Goal: Task Accomplishment & Management: Complete application form

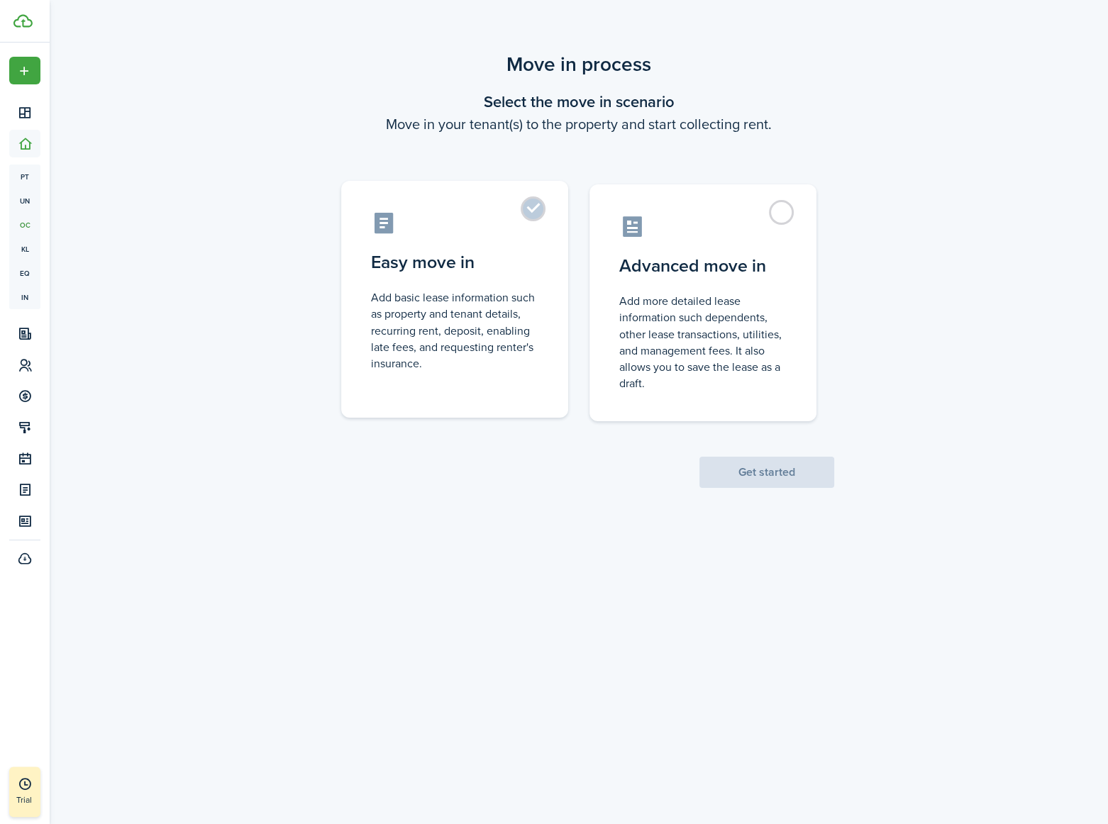
click at [530, 265] on control-radio-card-title "Easy move in" at bounding box center [454, 263] width 167 height 26
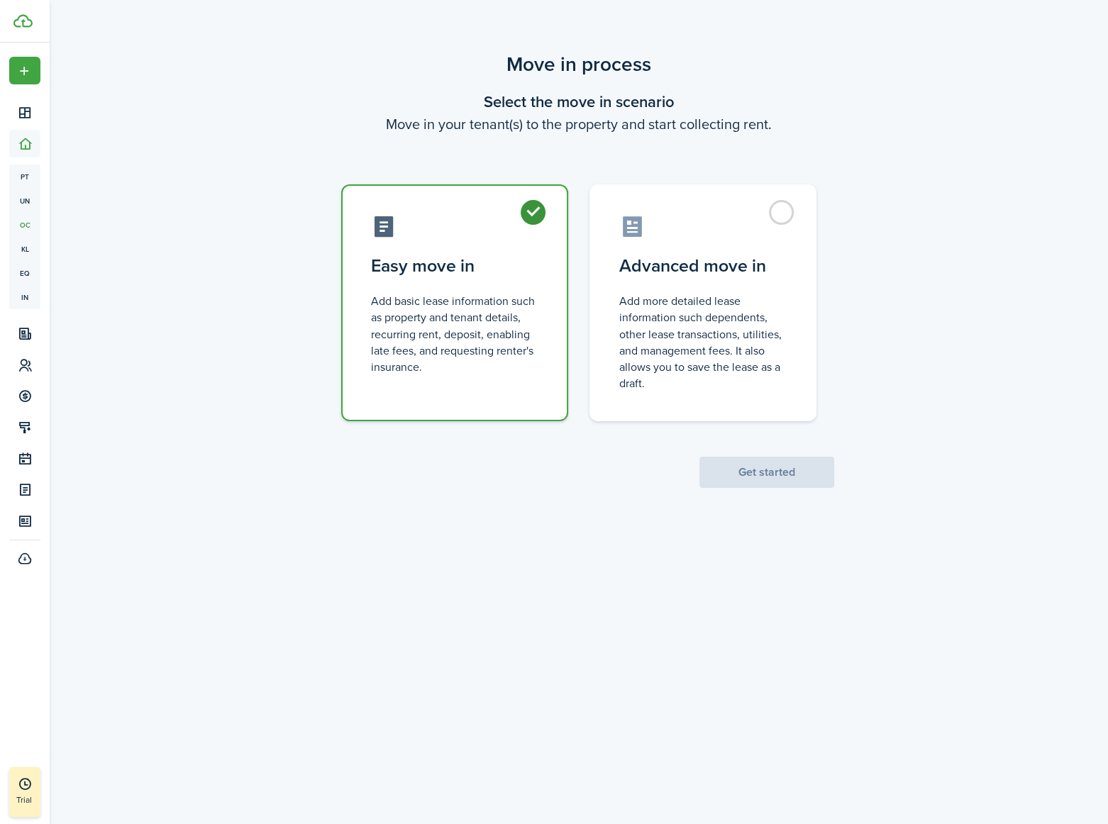
radio input "true"
click at [748, 465] on button "Get started" at bounding box center [766, 472] width 135 height 31
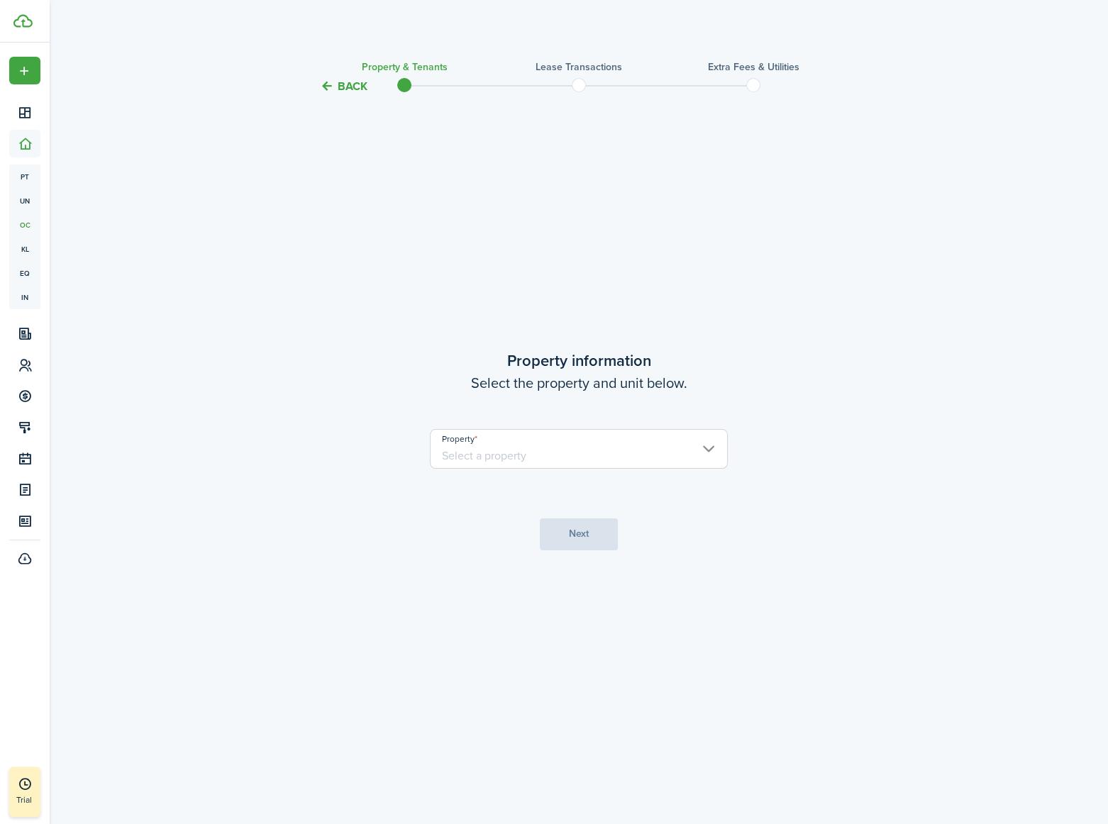
click at [589, 455] on input "Property" at bounding box center [579, 449] width 298 height 40
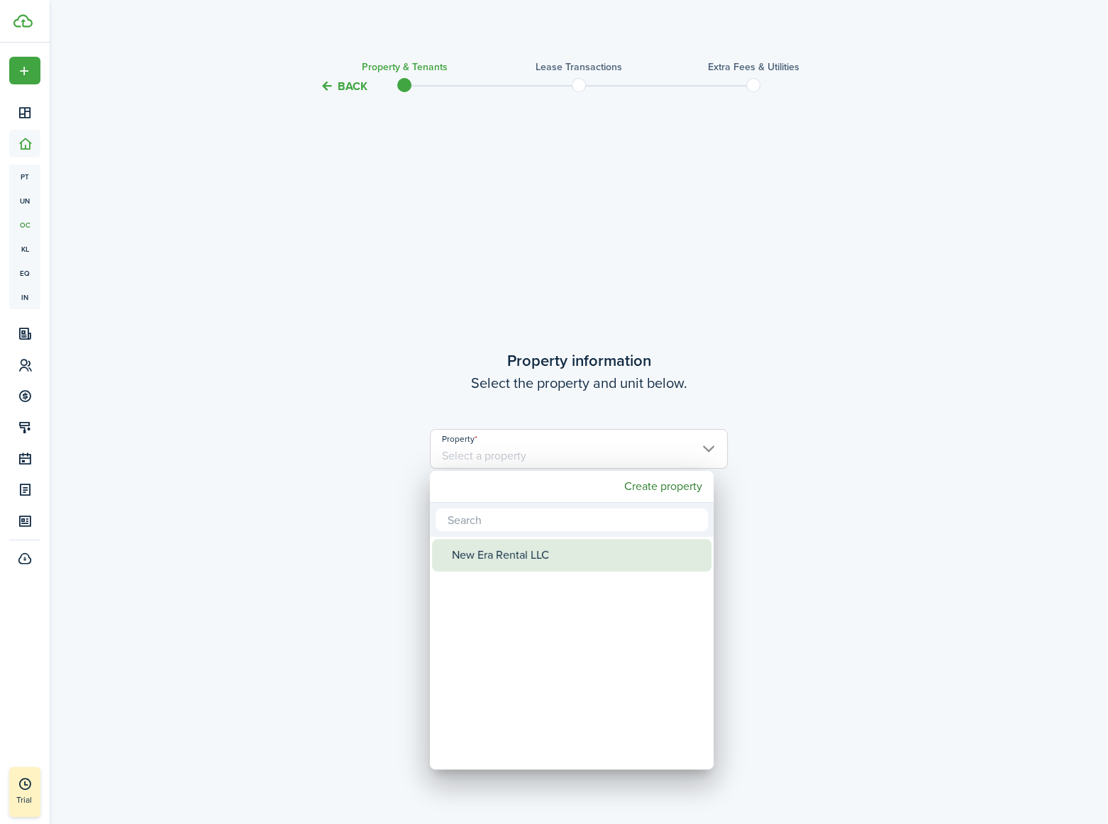
click at [528, 556] on div "New Era Rental LLC" at bounding box center [577, 555] width 251 height 33
type input "New Era Rental LLC"
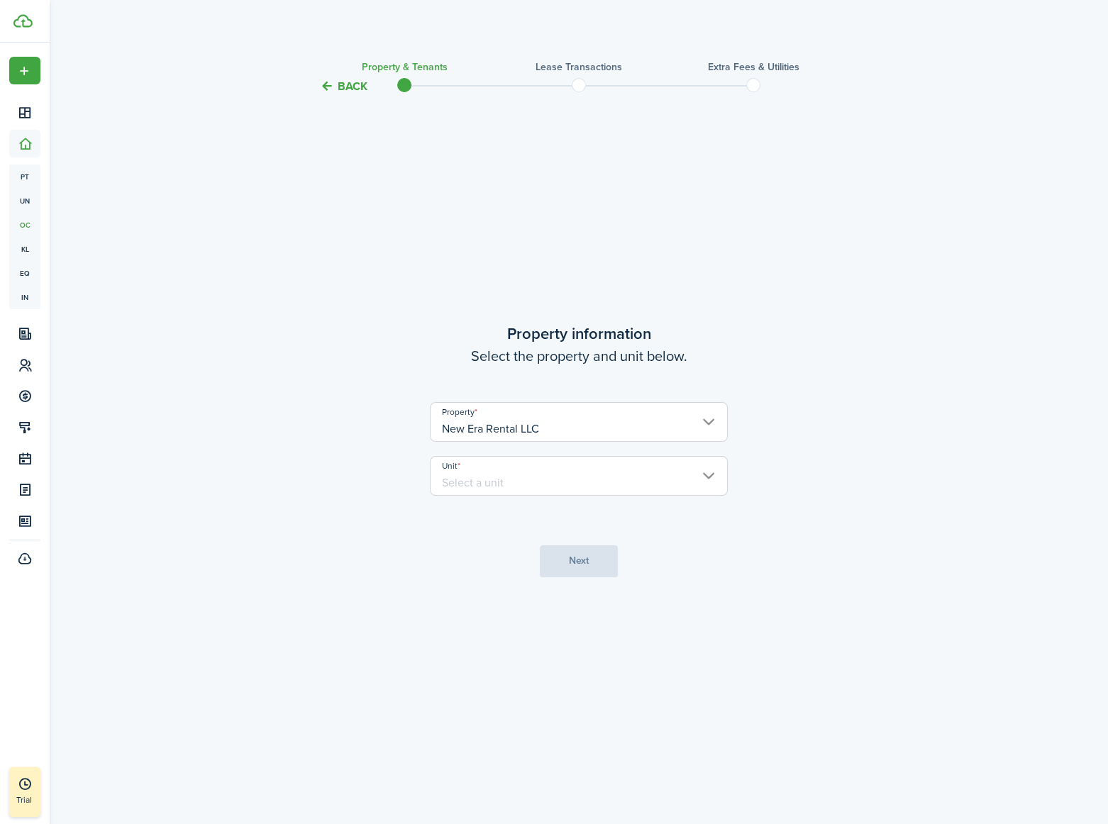
click at [511, 482] on input "Unit" at bounding box center [579, 476] width 298 height 40
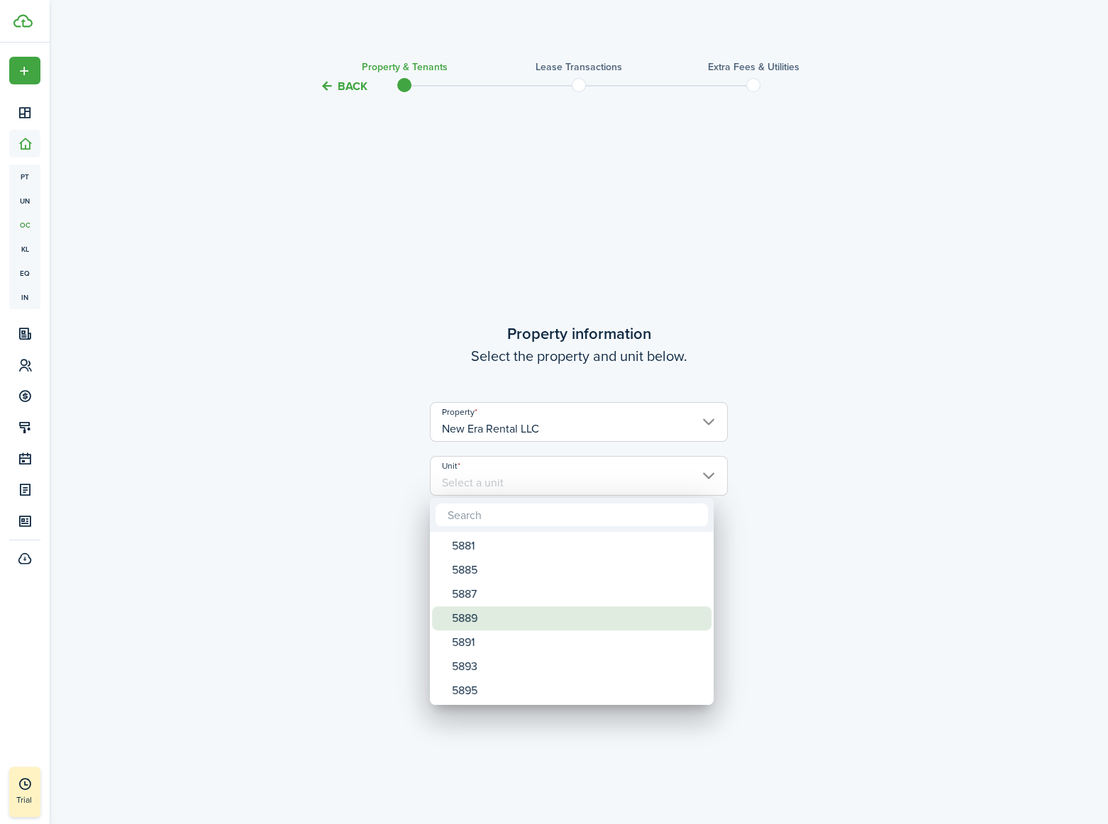
click at [492, 613] on div "5889" at bounding box center [577, 618] width 251 height 24
type input "5889"
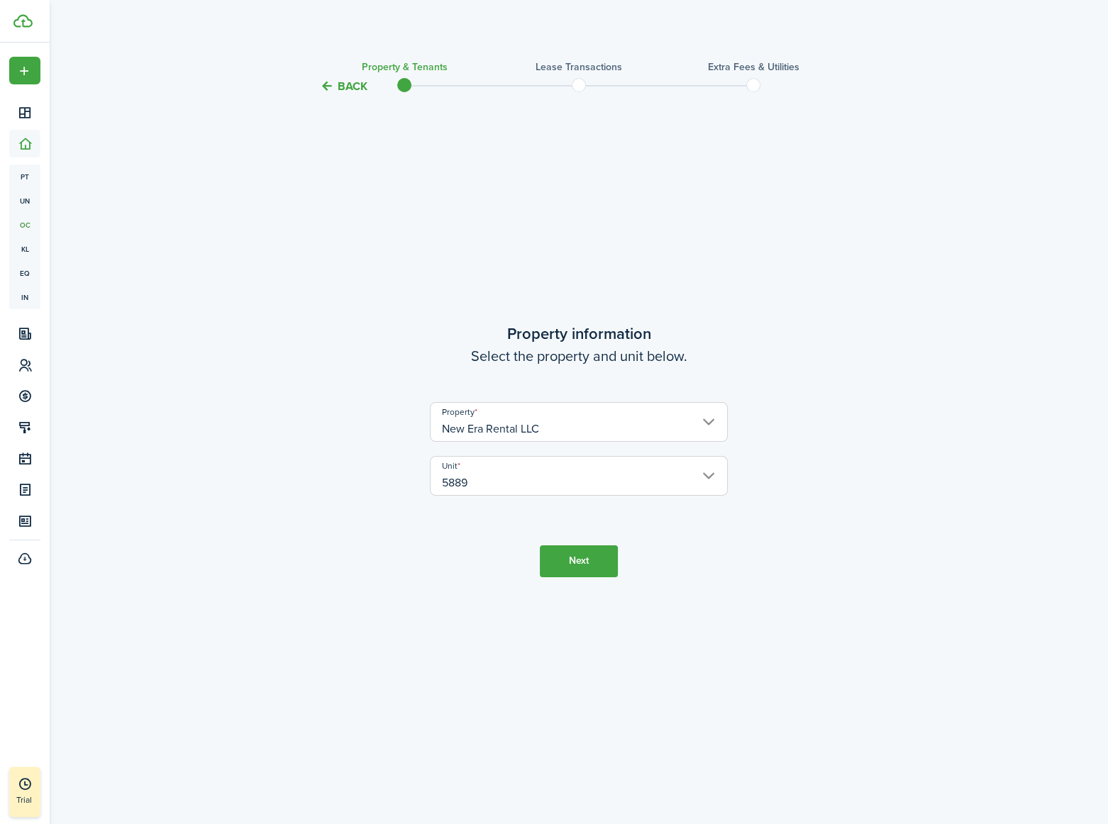
click at [585, 562] on button "Next" at bounding box center [579, 561] width 78 height 32
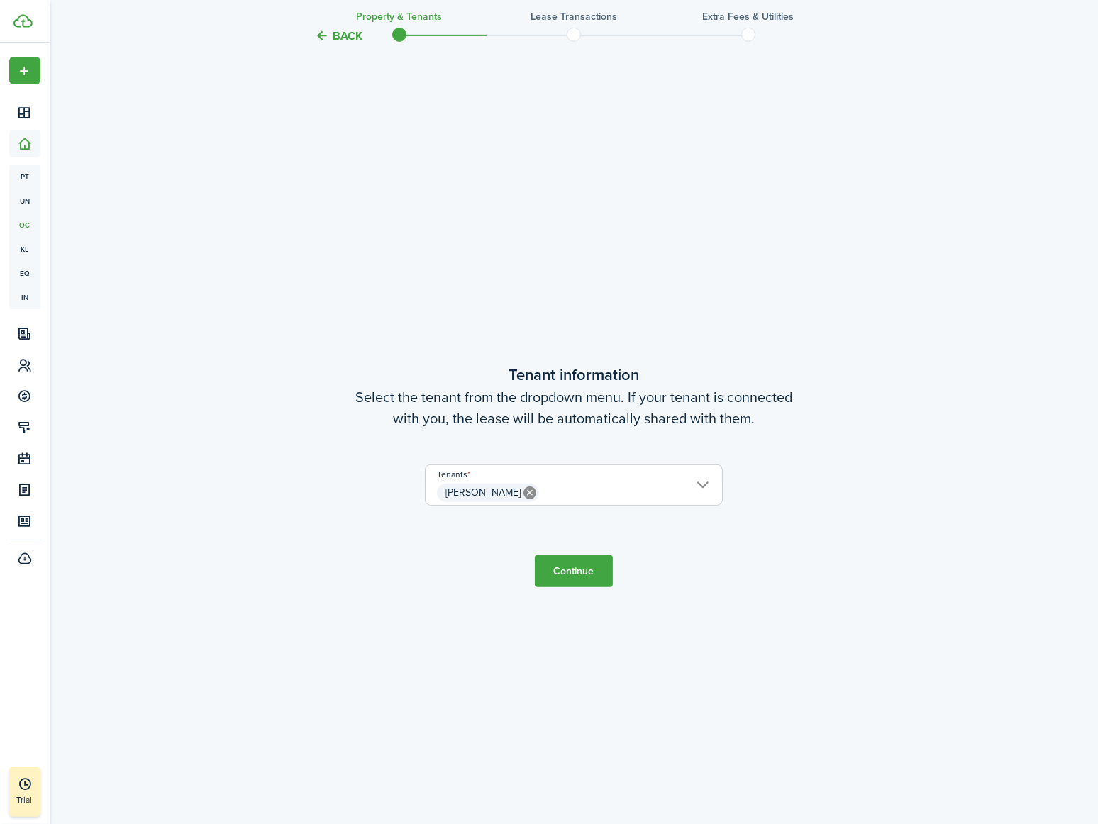
scroll to position [729, 0]
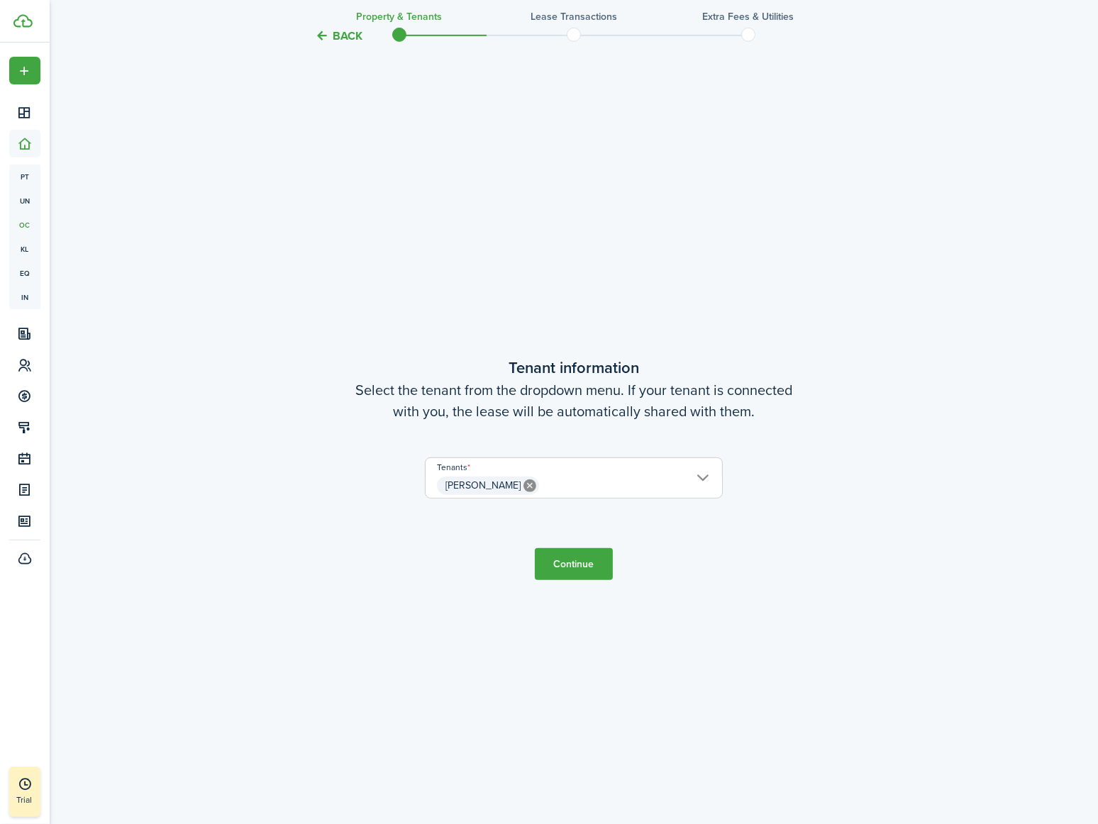
click at [570, 561] on button "Continue" at bounding box center [574, 564] width 78 height 32
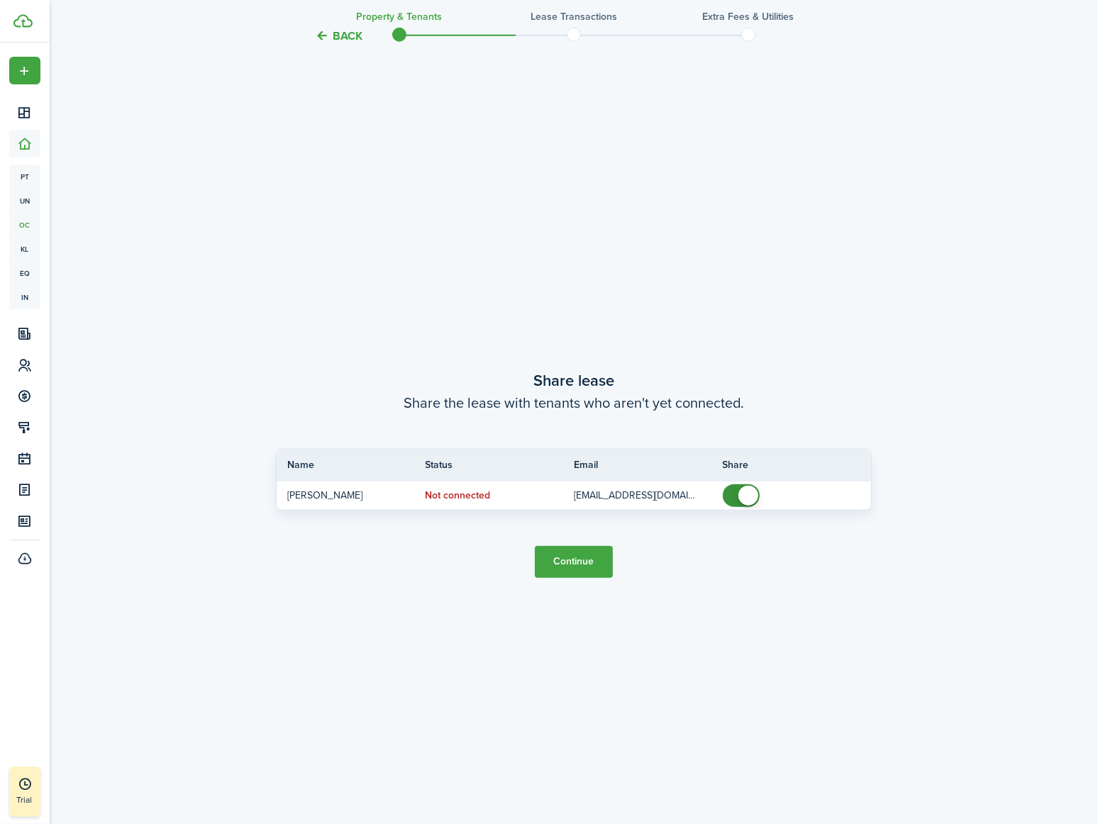
scroll to position [1553, 0]
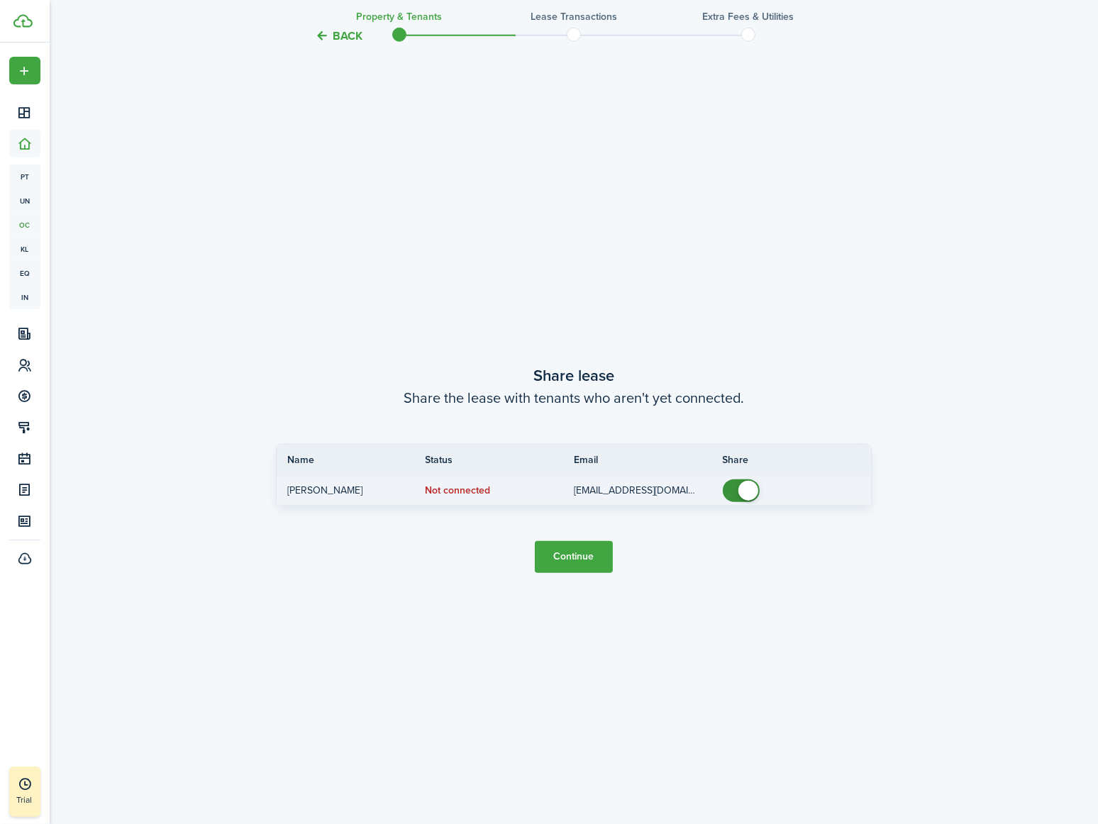
checkbox input "false"
click at [734, 490] on span at bounding box center [741, 491] width 14 height 23
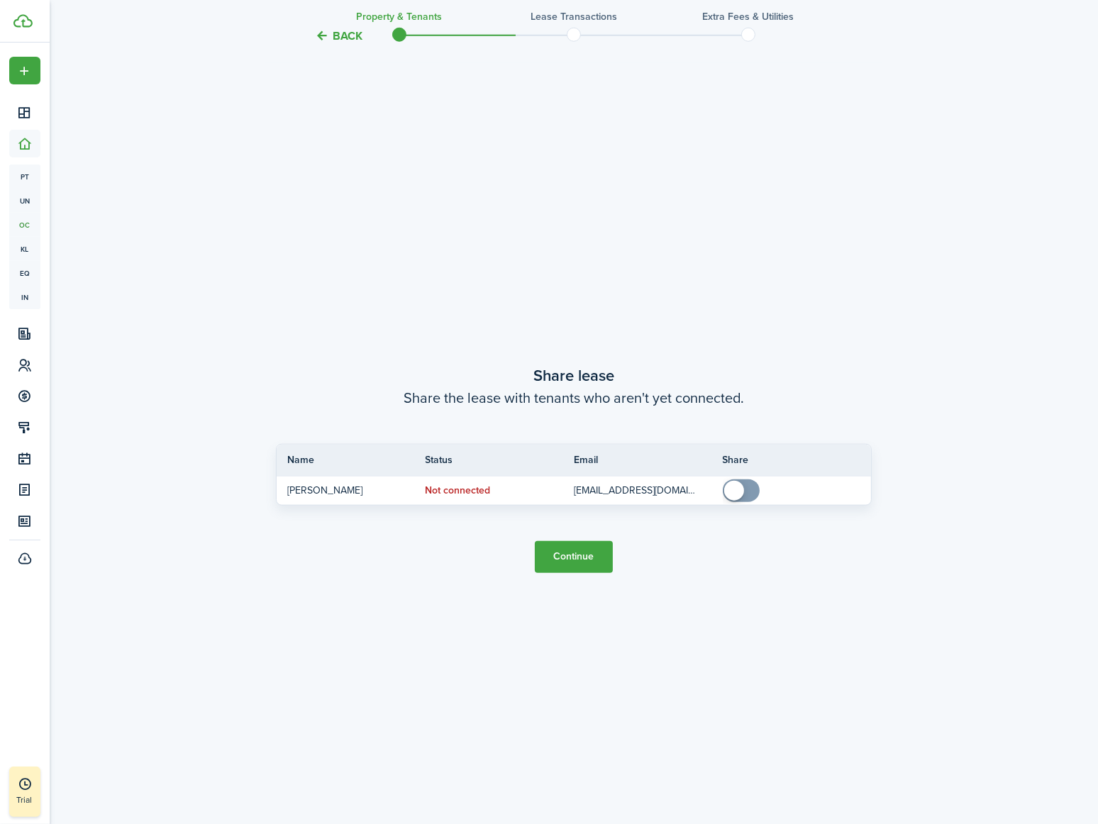
click at [580, 562] on button "Continue" at bounding box center [574, 557] width 78 height 32
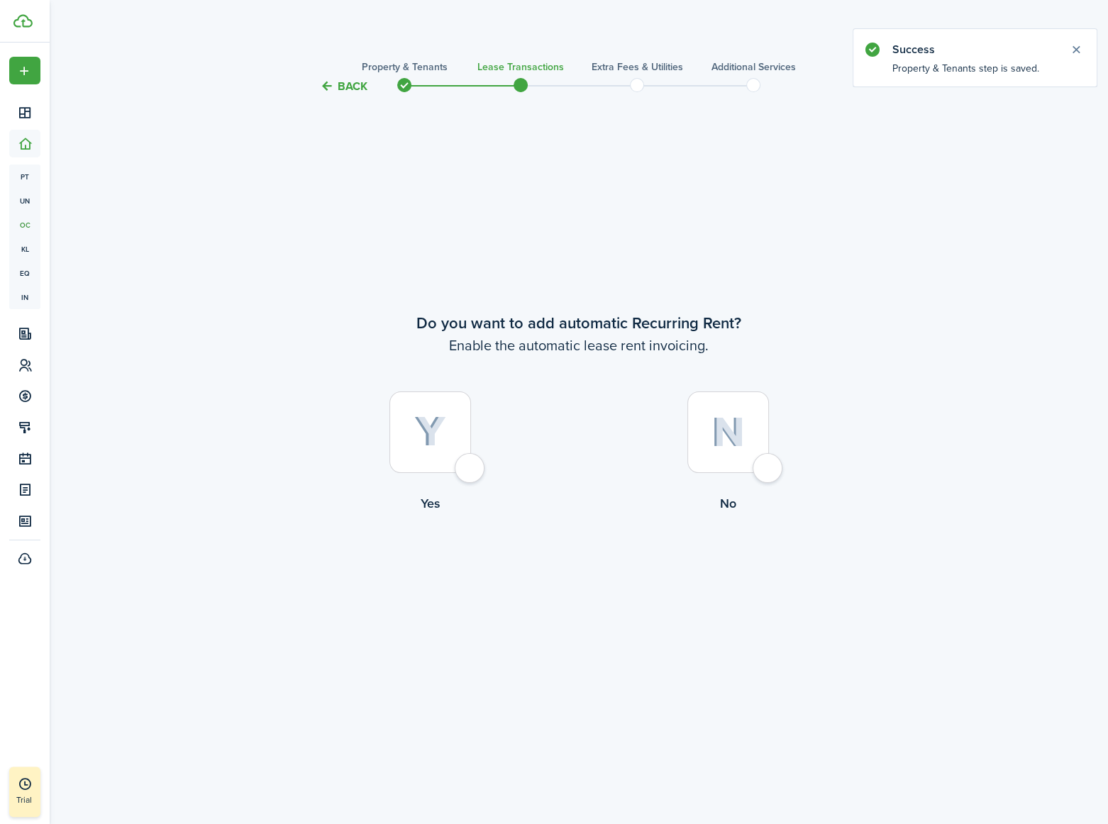
click at [471, 463] on div at bounding box center [430, 433] width 82 height 82
radio input "true"
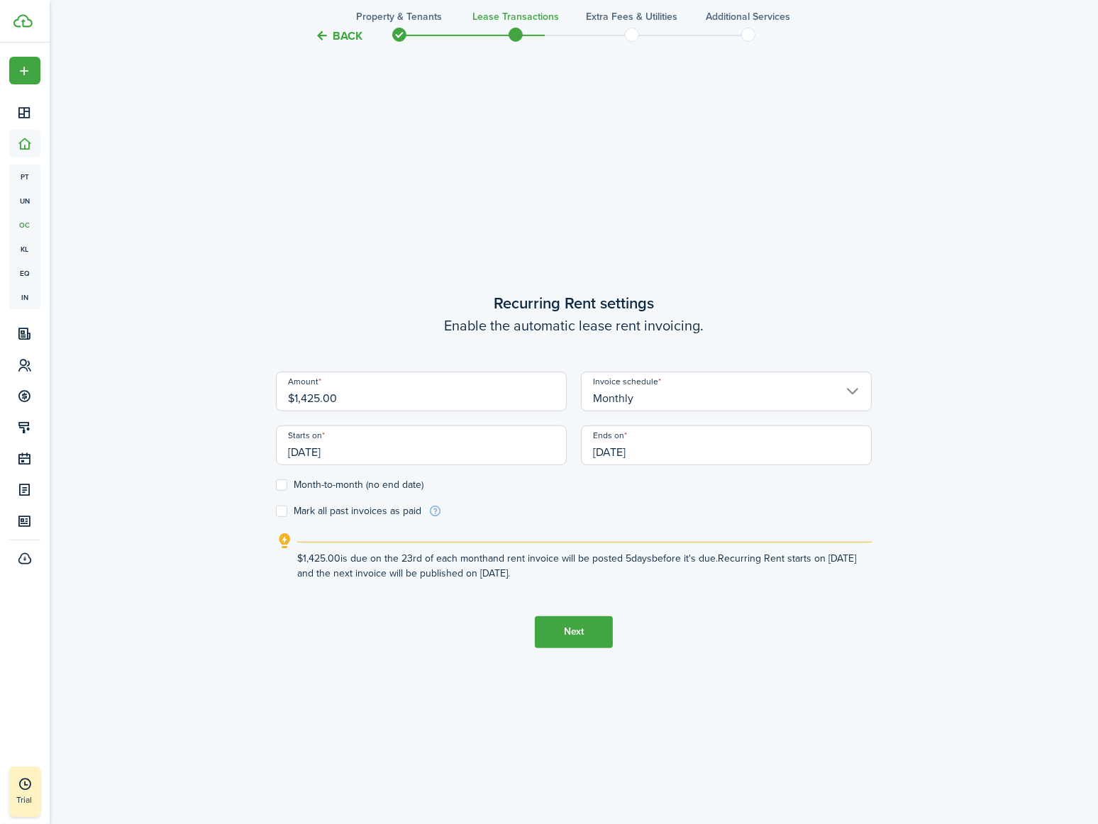
scroll to position [729, 0]
click at [574, 627] on button "Next" at bounding box center [574, 631] width 78 height 32
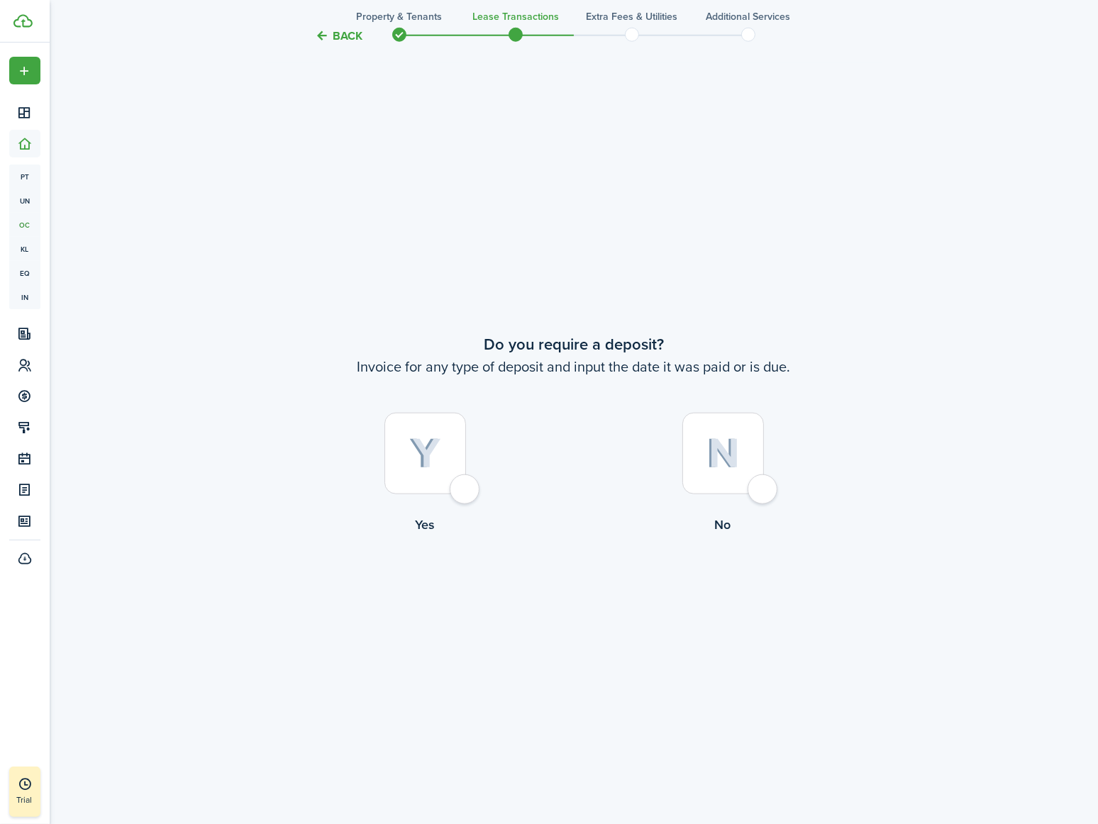
scroll to position [1553, 0]
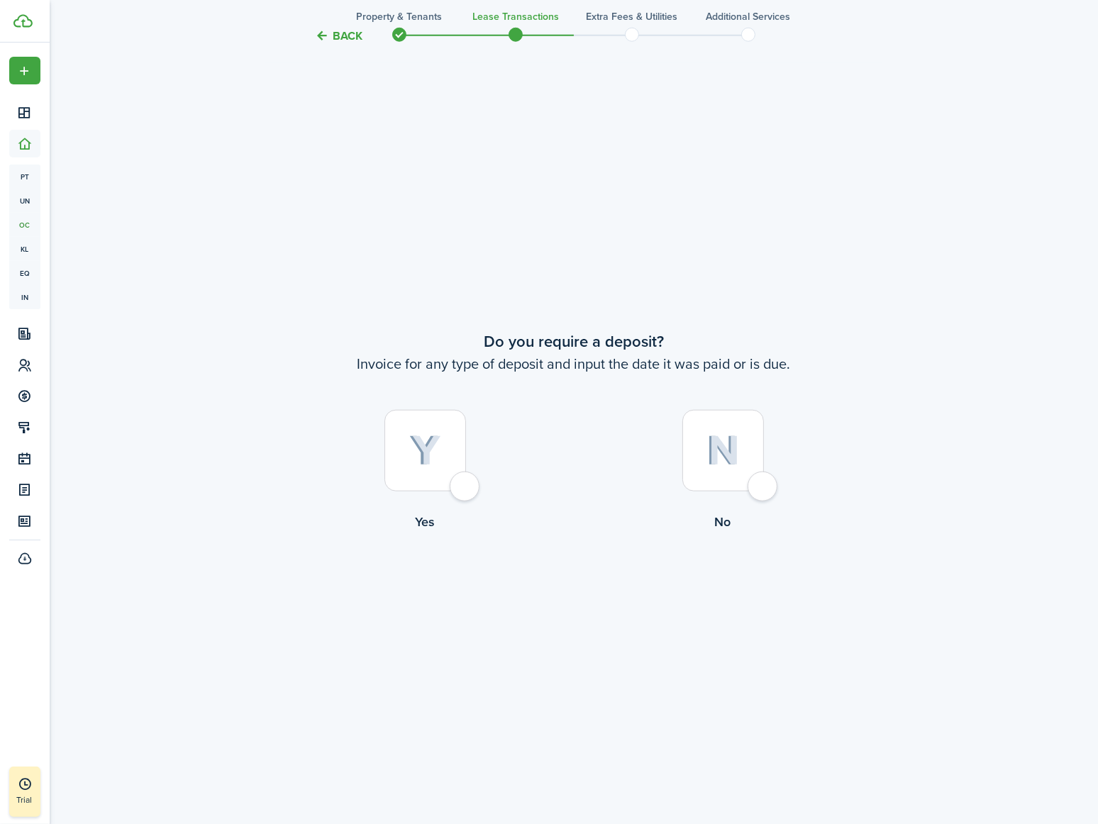
click at [764, 477] on div at bounding box center [723, 451] width 82 height 82
radio input "true"
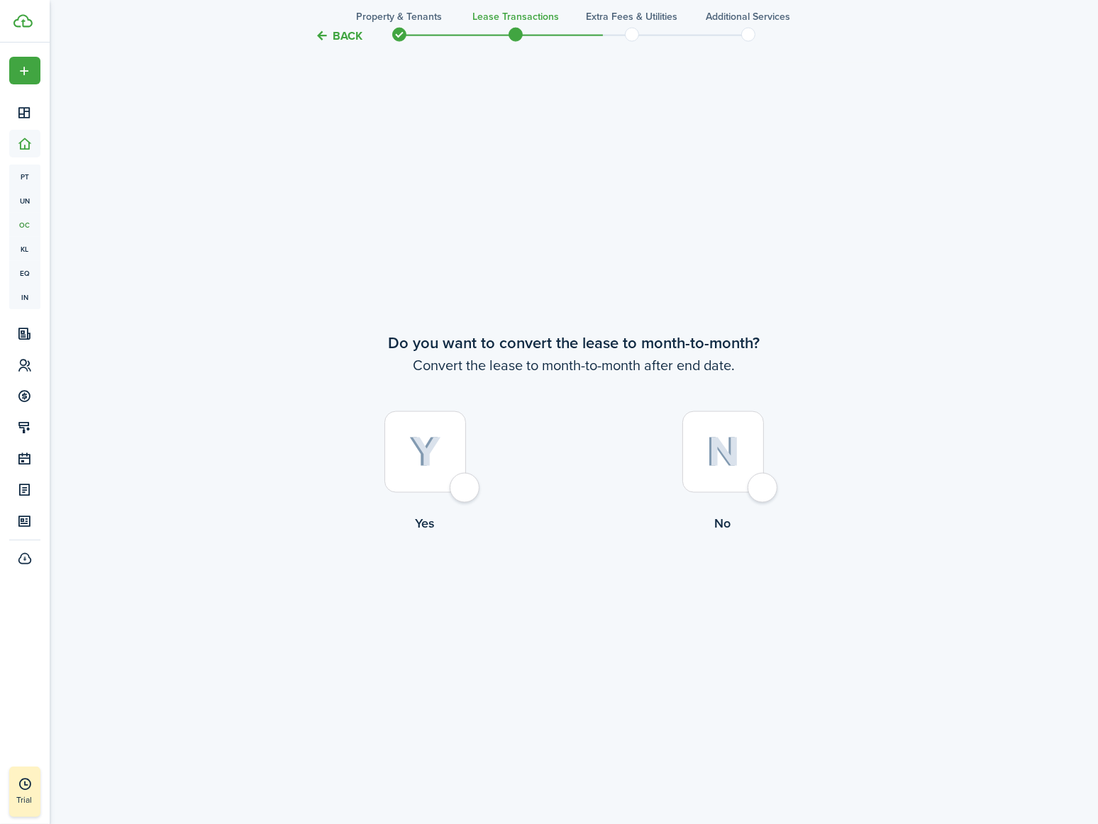
scroll to position [2377, 0]
click at [763, 489] on div at bounding box center [723, 452] width 82 height 82
radio input "true"
click at [584, 594] on button "Continue" at bounding box center [574, 591] width 78 height 32
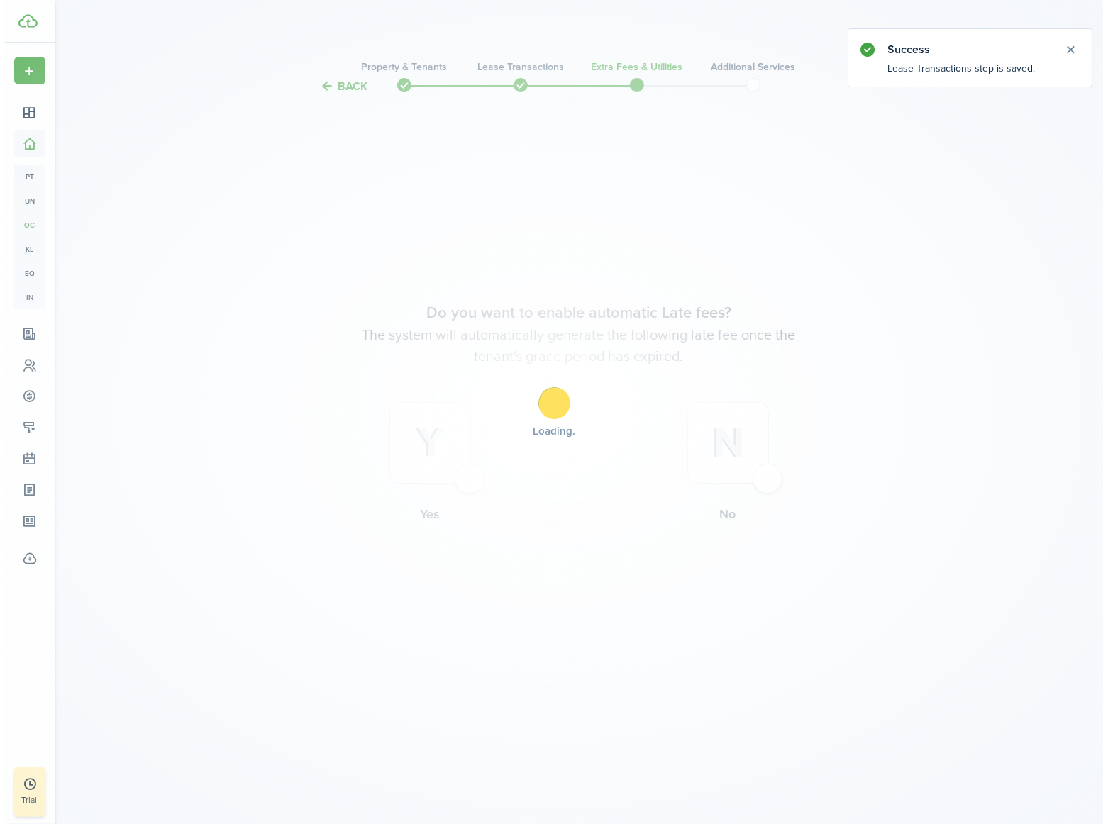
scroll to position [0, 0]
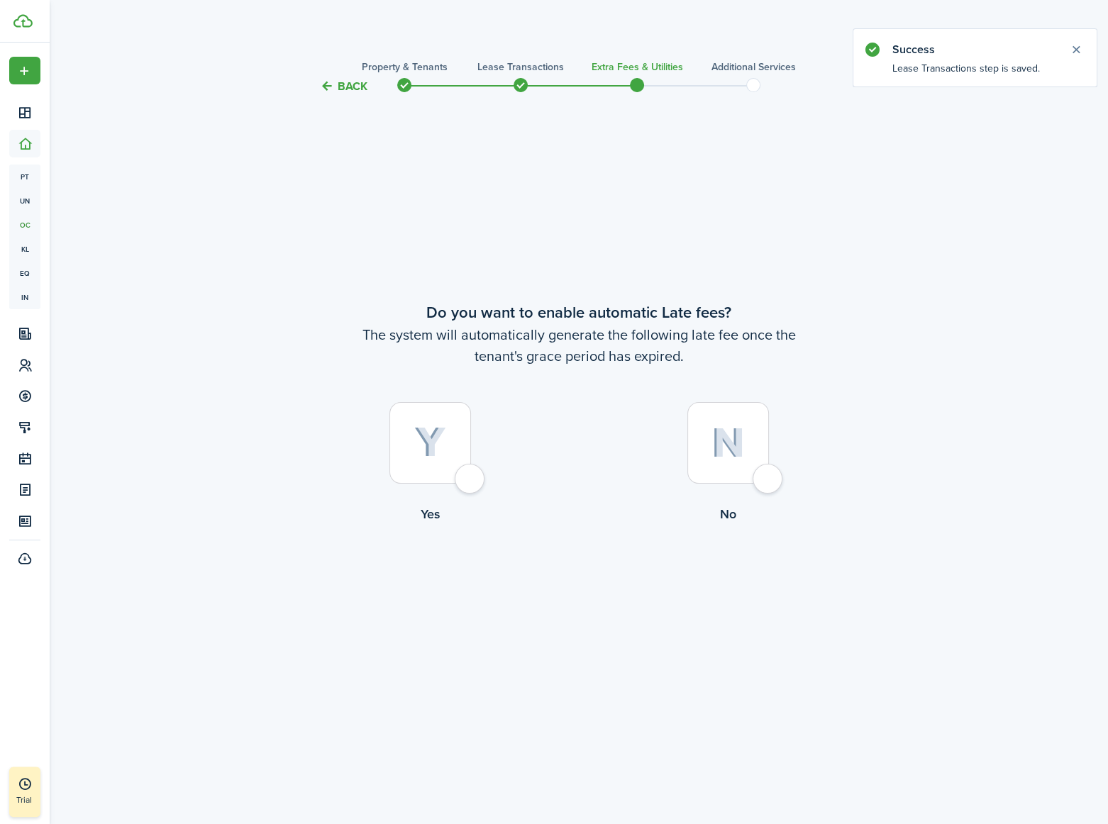
click at [769, 473] on div at bounding box center [728, 443] width 82 height 82
radio input "true"
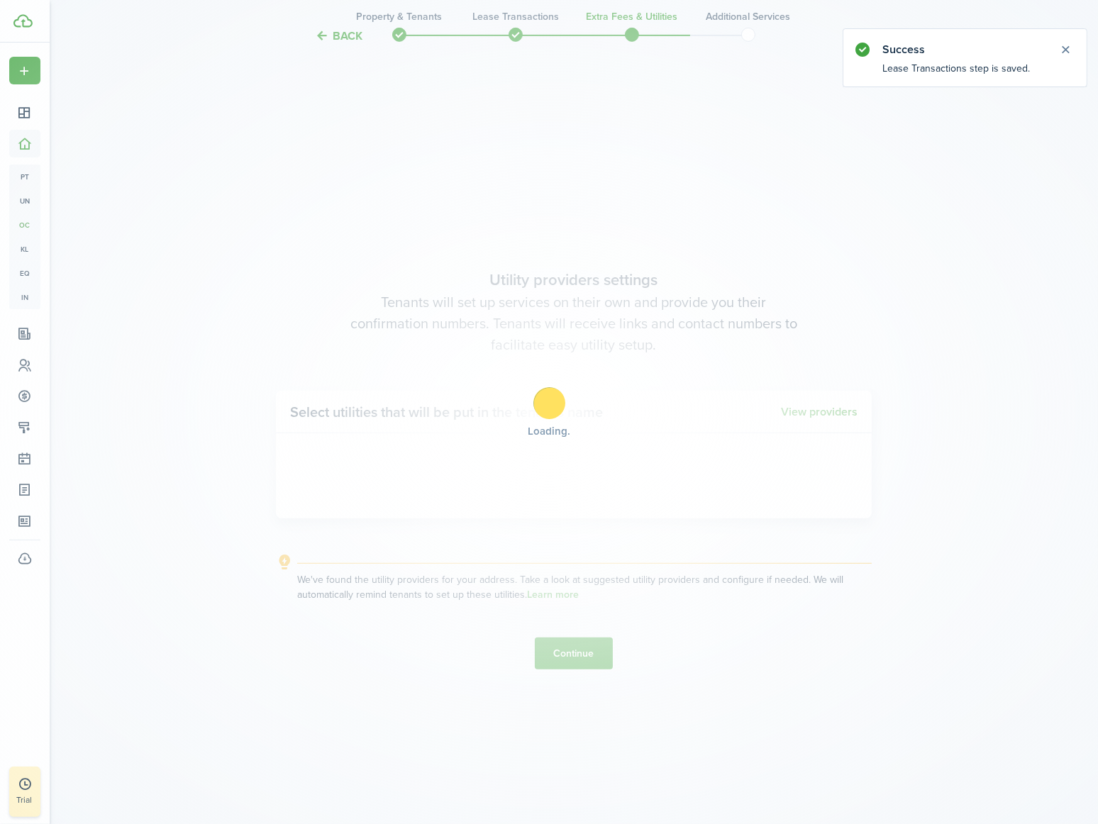
scroll to position [729, 0]
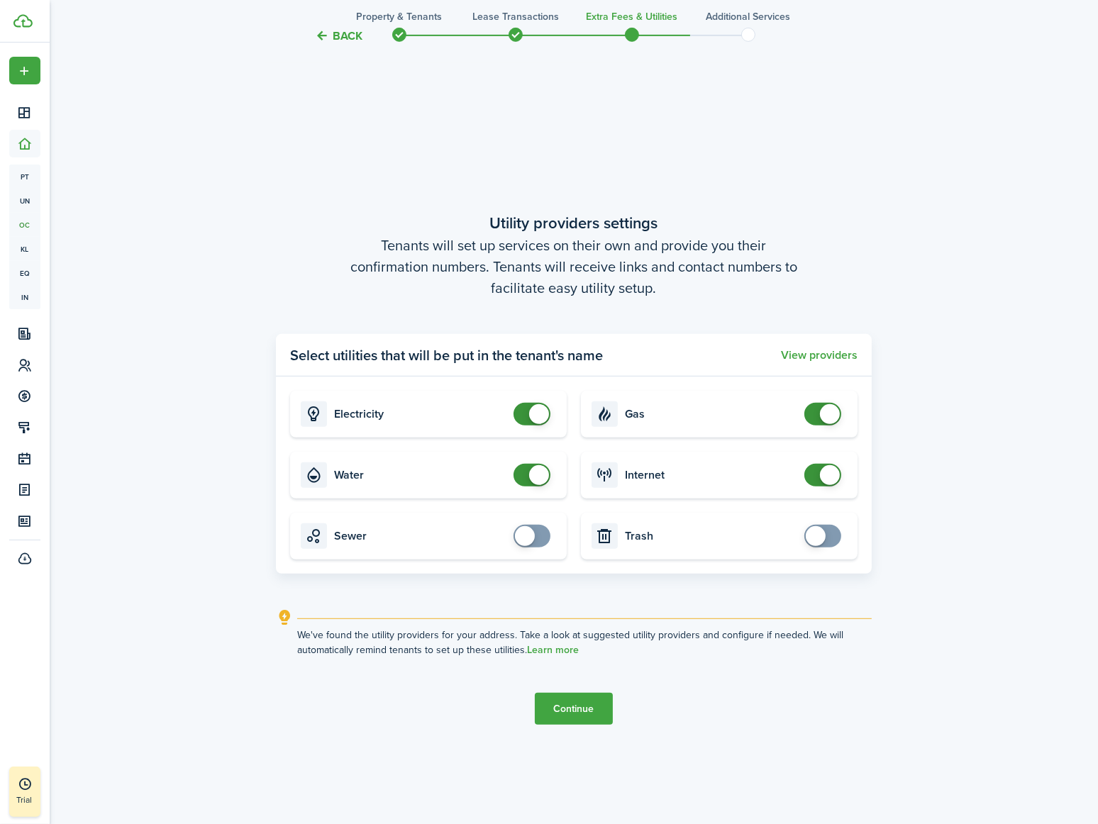
checkbox input "false"
click at [531, 480] on span at bounding box center [539, 475] width 20 height 20
checkbox input "false"
click at [827, 409] on span at bounding box center [830, 414] width 20 height 20
click at [555, 710] on button "Continue" at bounding box center [574, 709] width 78 height 32
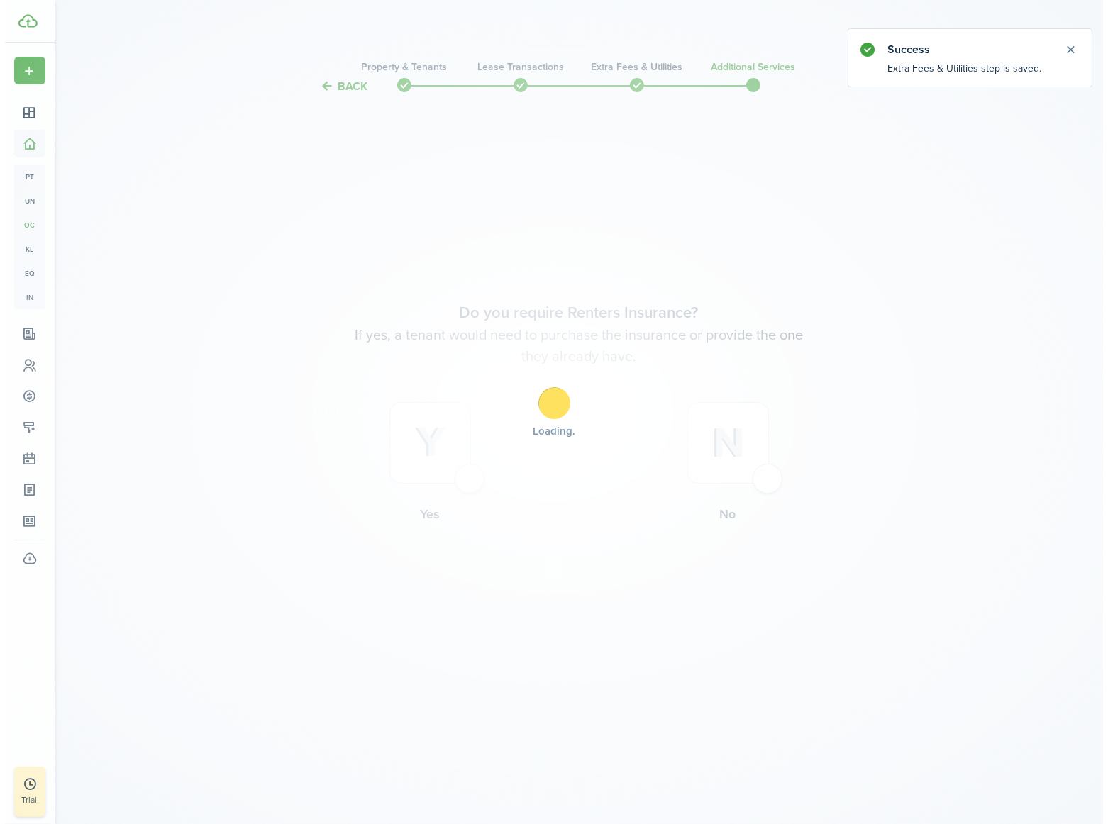
scroll to position [0, 0]
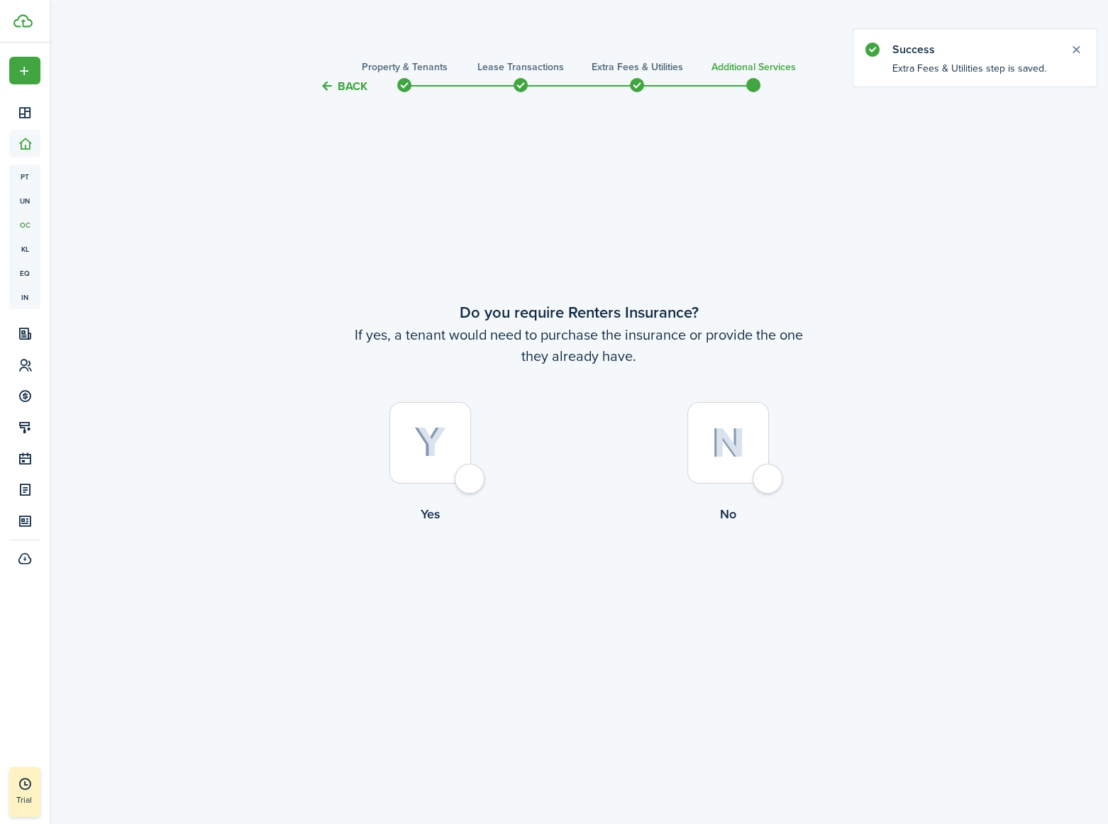
click at [466, 481] on div at bounding box center [430, 443] width 82 height 82
radio input "true"
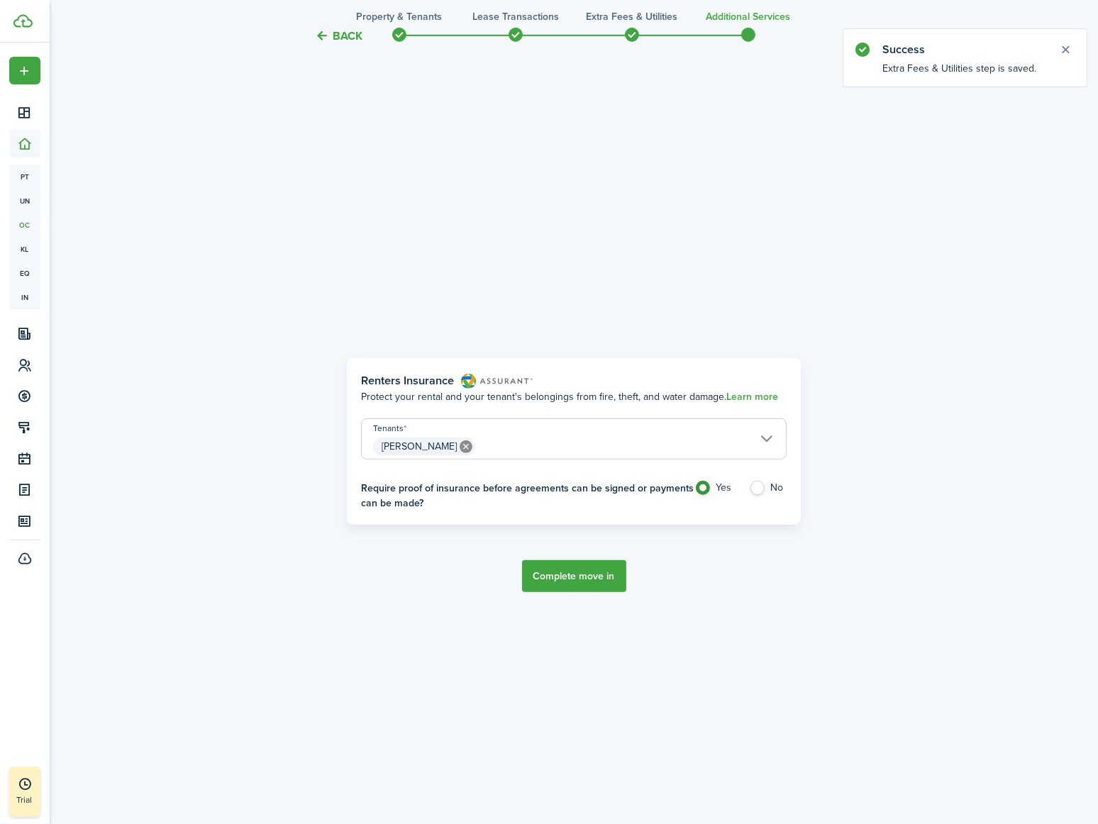
scroll to position [729, 0]
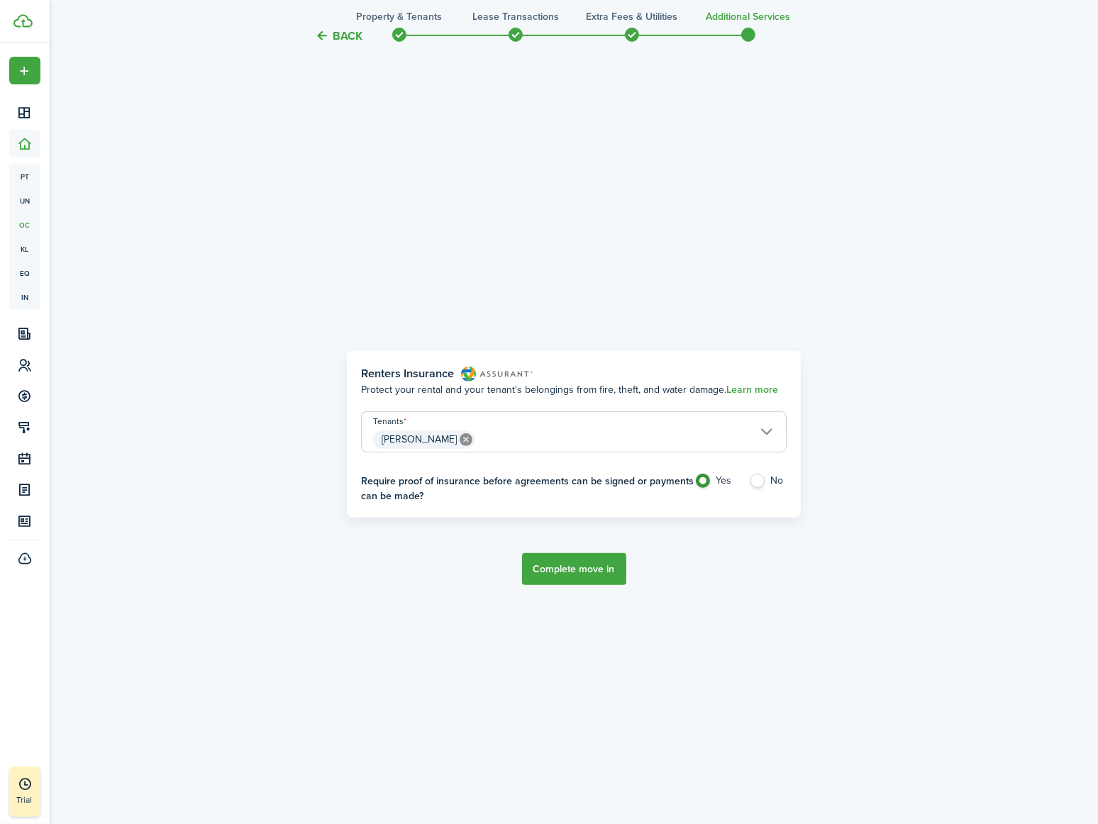
click at [579, 572] on button "Complete move in" at bounding box center [574, 569] width 104 height 32
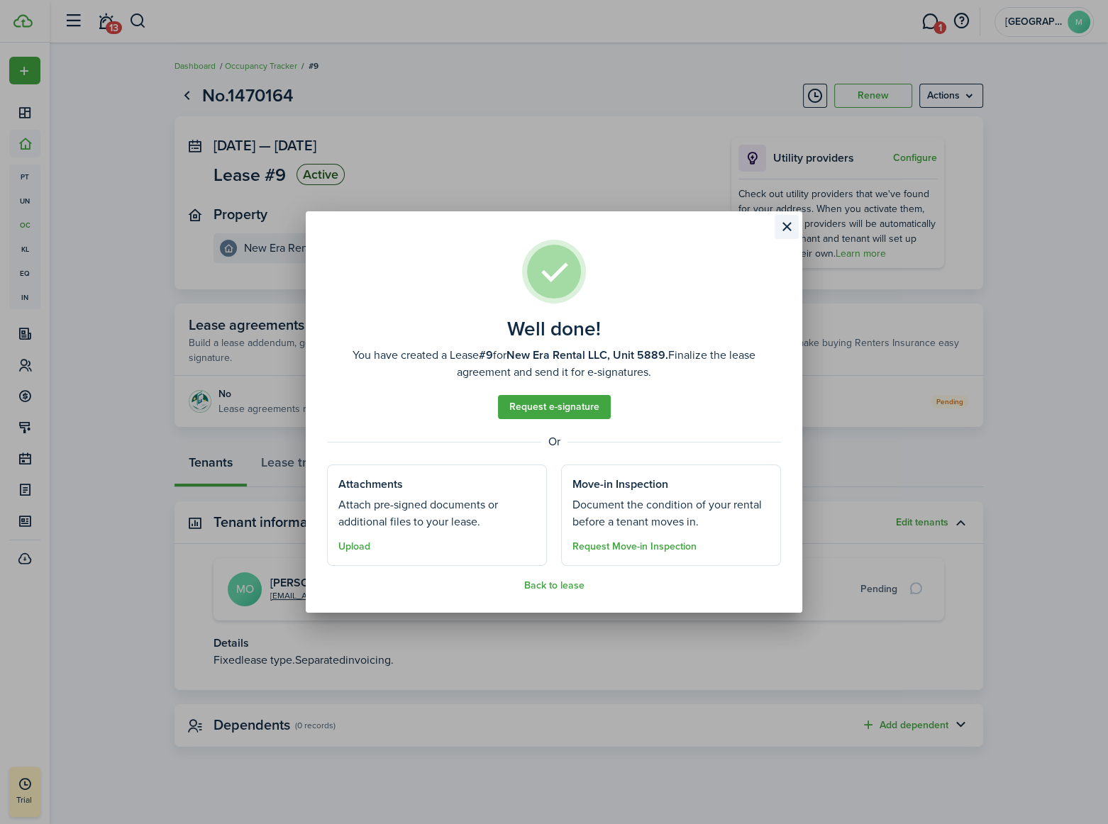
click at [790, 224] on button "Close modal" at bounding box center [787, 227] width 24 height 24
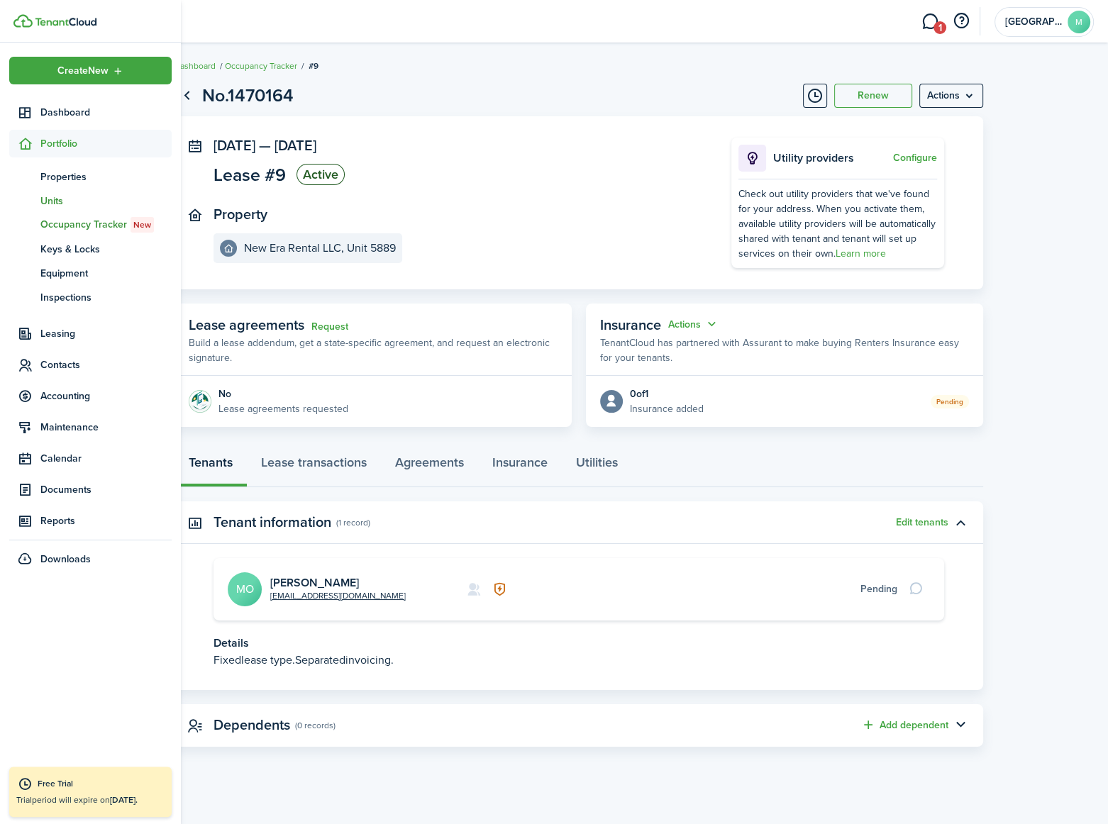
click at [58, 199] on span "Units" at bounding box center [105, 201] width 131 height 15
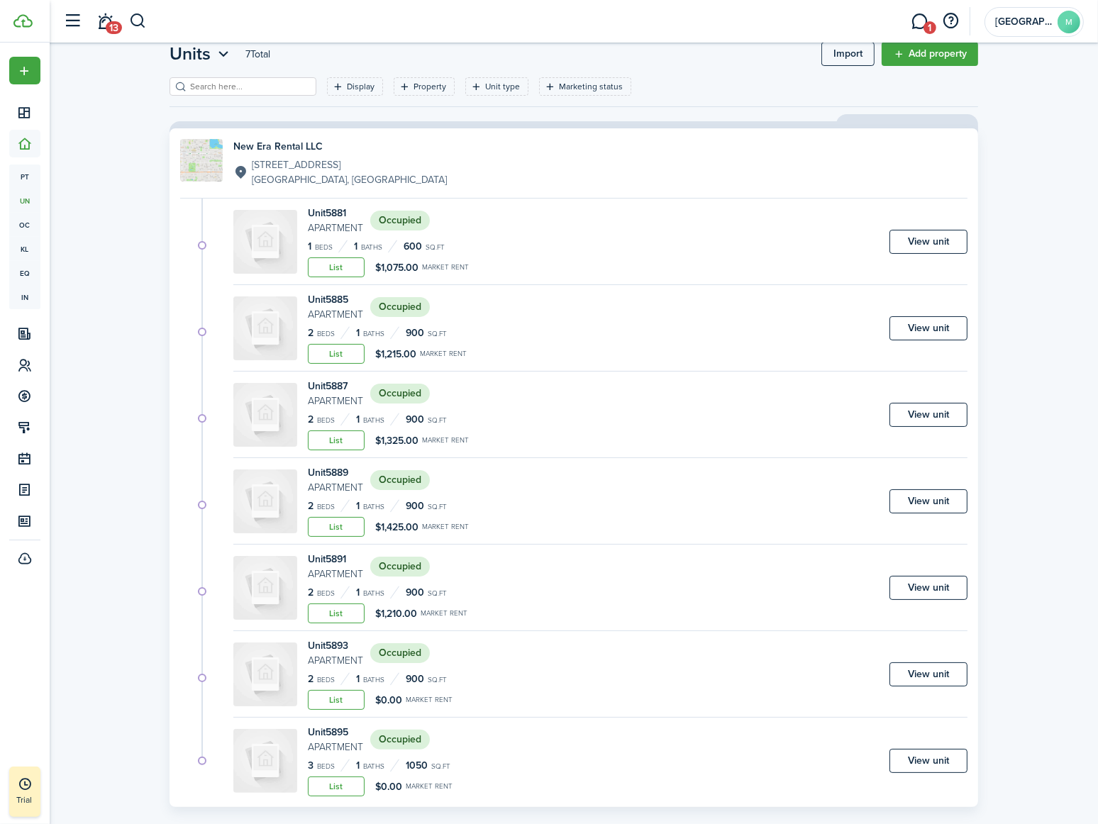
scroll to position [63, 0]
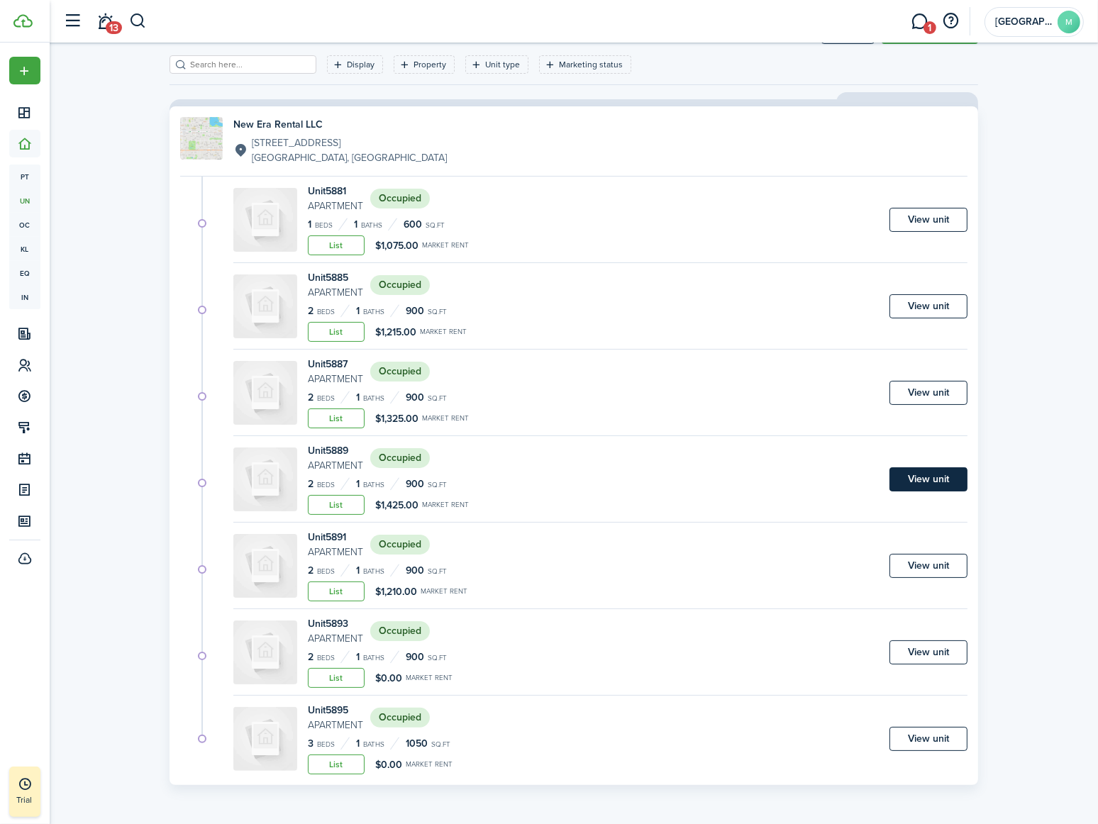
click at [916, 472] on link "View unit" at bounding box center [928, 479] width 78 height 24
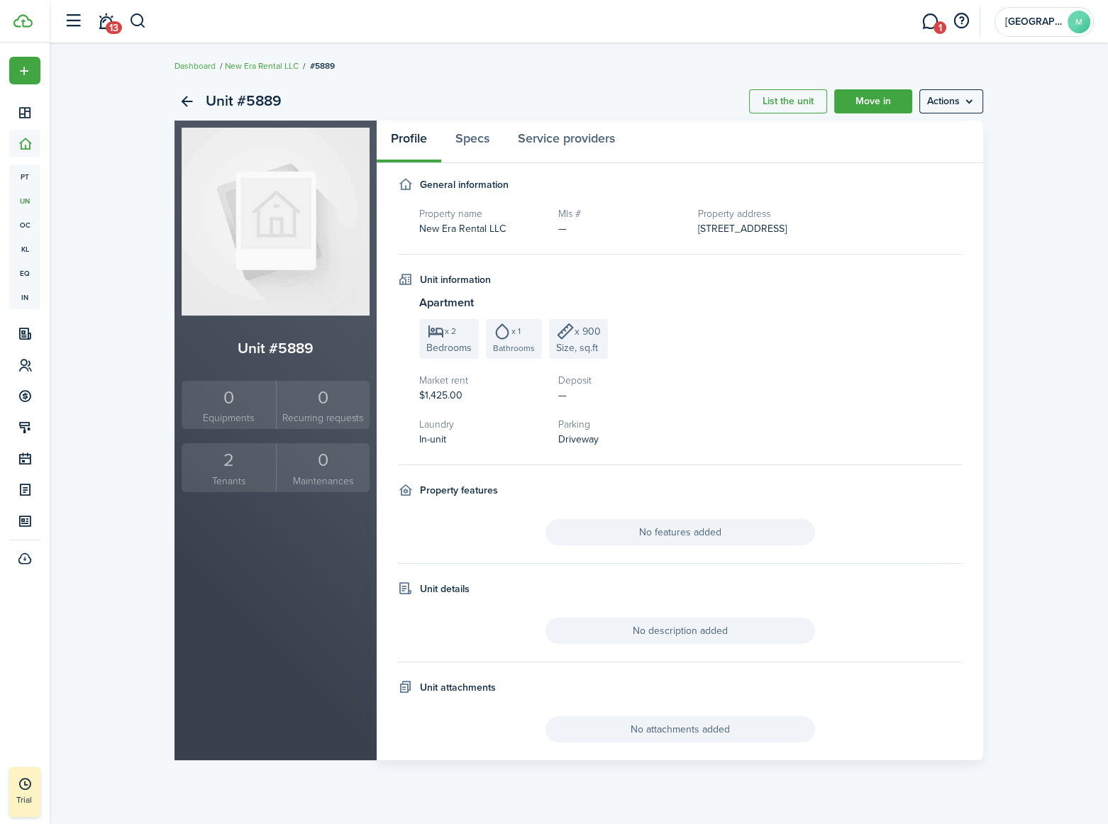
click at [230, 472] on div "2" at bounding box center [228, 460] width 87 height 27
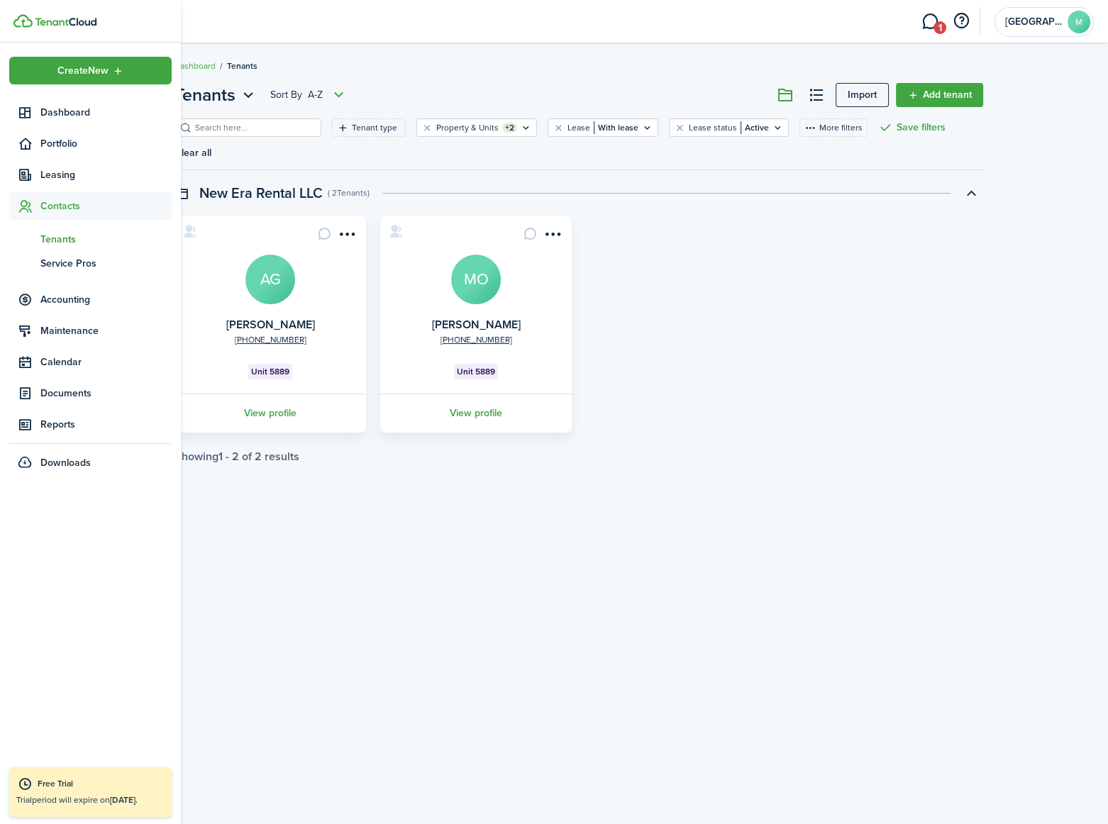
click at [82, 204] on span "Contacts" at bounding box center [105, 206] width 131 height 15
click at [76, 204] on span "Contacts" at bounding box center [105, 206] width 131 height 15
click at [64, 237] on span "Tenants" at bounding box center [105, 239] width 131 height 15
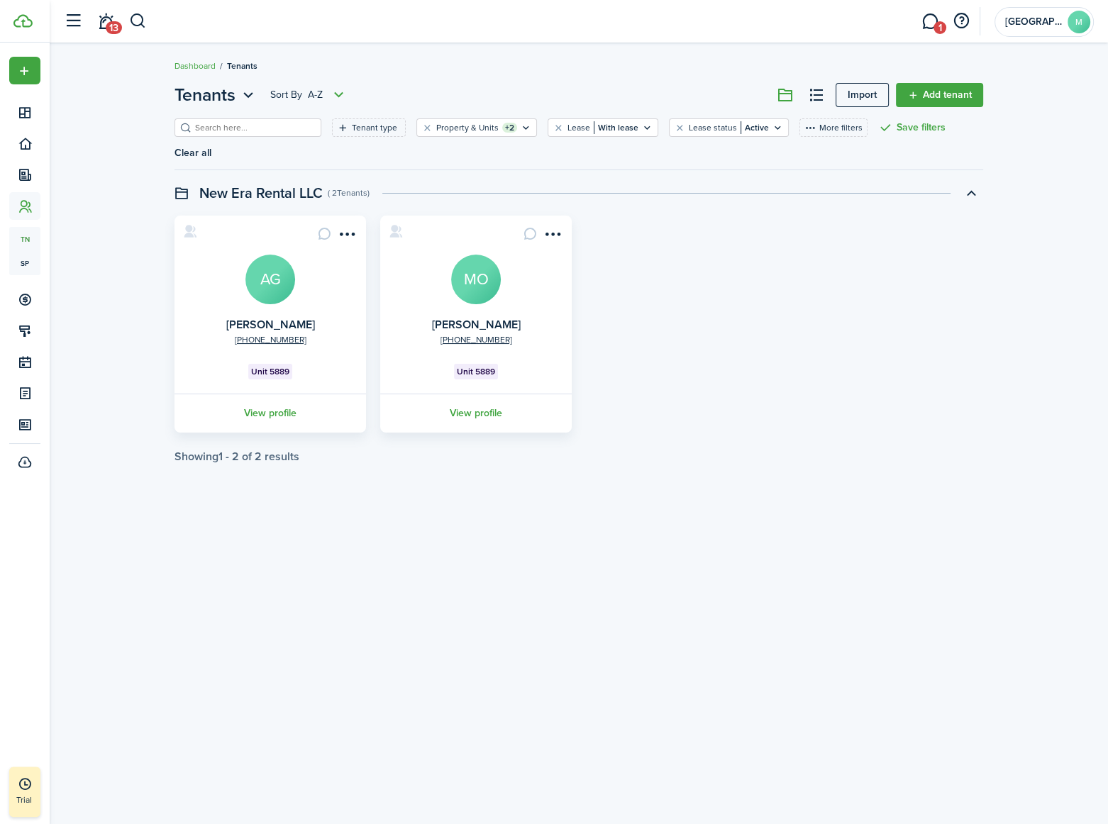
click at [809, 285] on div "[PHONE_NUMBER] [PERSON_NAME] AG Unit 5889 View profile +1 720-402-[GEOGRAPHIC_D…" at bounding box center [578, 324] width 823 height 217
click at [200, 67] on link "Dashboard" at bounding box center [194, 66] width 41 height 13
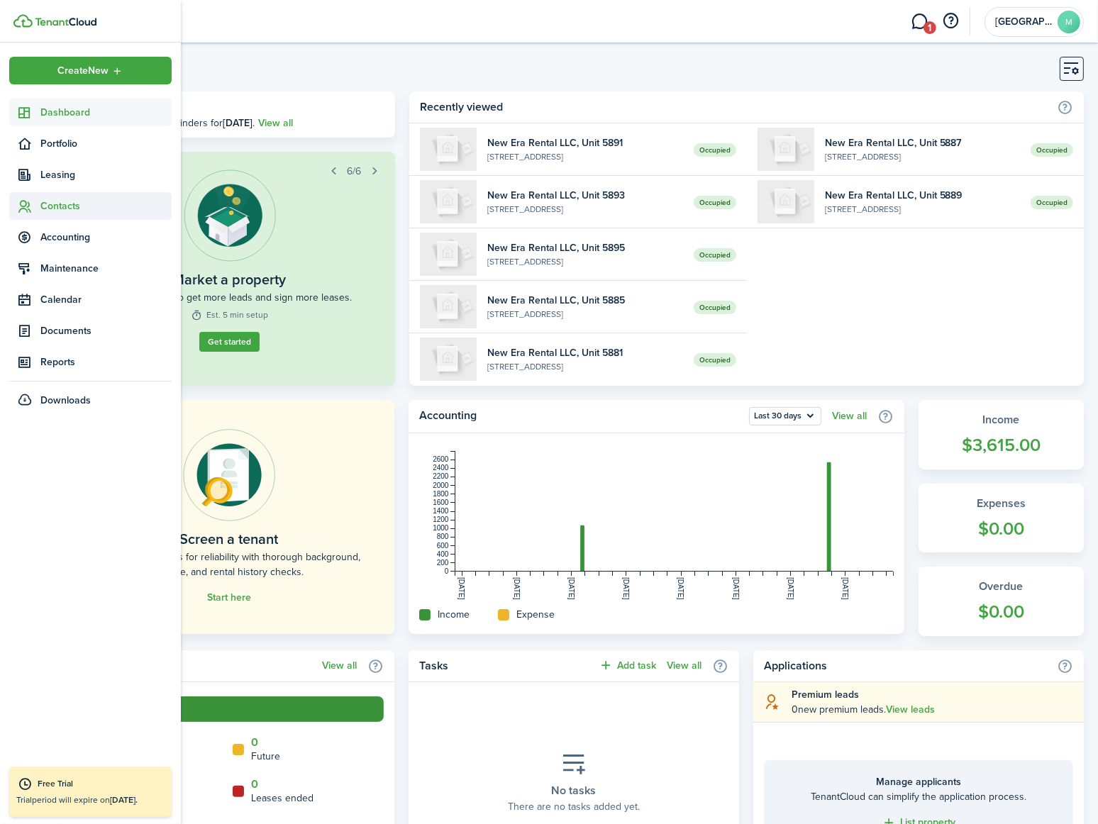
click at [60, 214] on span "Contacts" at bounding box center [90, 206] width 162 height 28
click at [60, 232] on span "Tenants" at bounding box center [105, 239] width 131 height 15
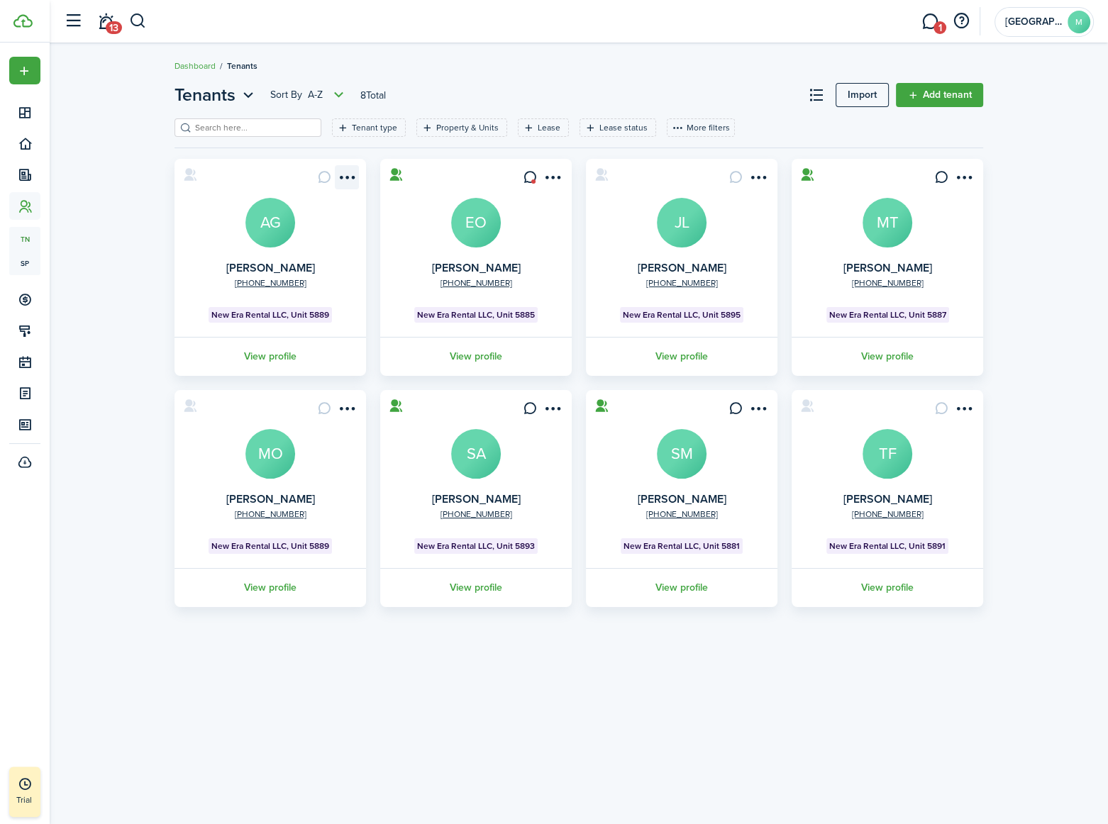
click at [346, 174] on menu-btn-icon "Open menu" at bounding box center [347, 177] width 24 height 24
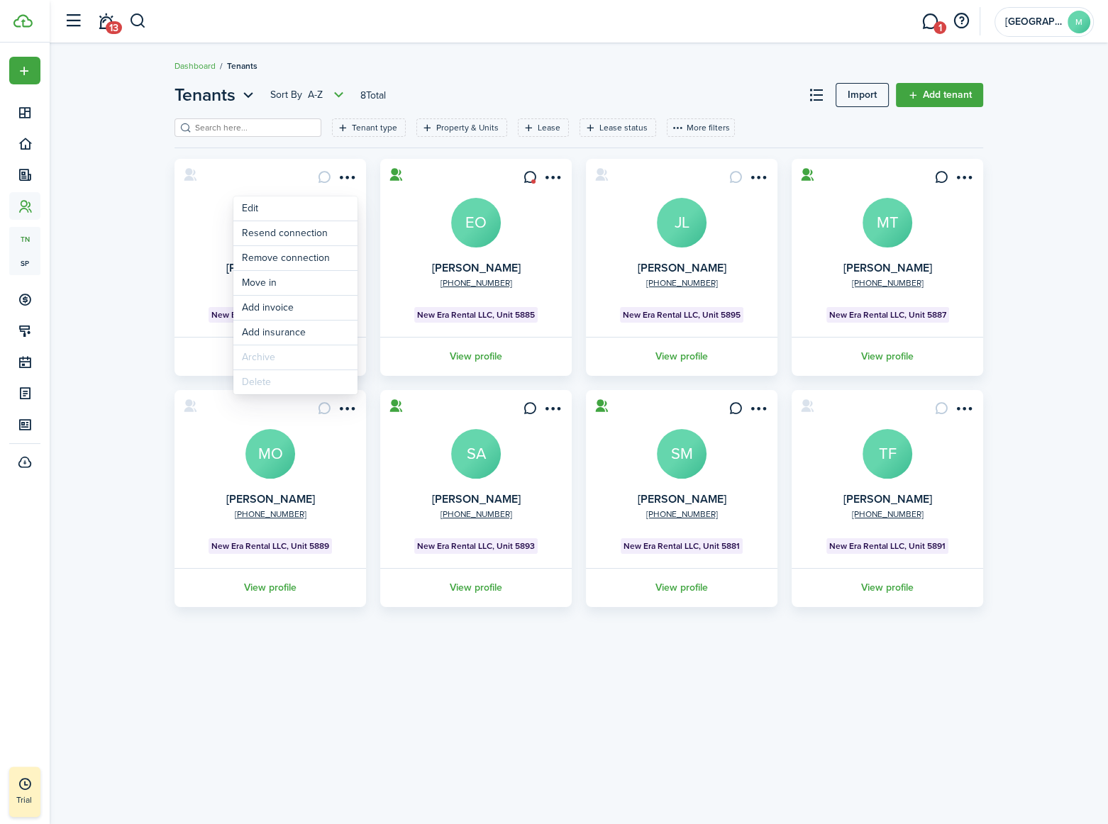
click at [507, 78] on div "Tenants Sort by A-Z 8 Total Import Add tenant Tenant type Property & Units Leas…" at bounding box center [579, 344] width 1058 height 539
